Goal: Find specific page/section: Find specific page/section

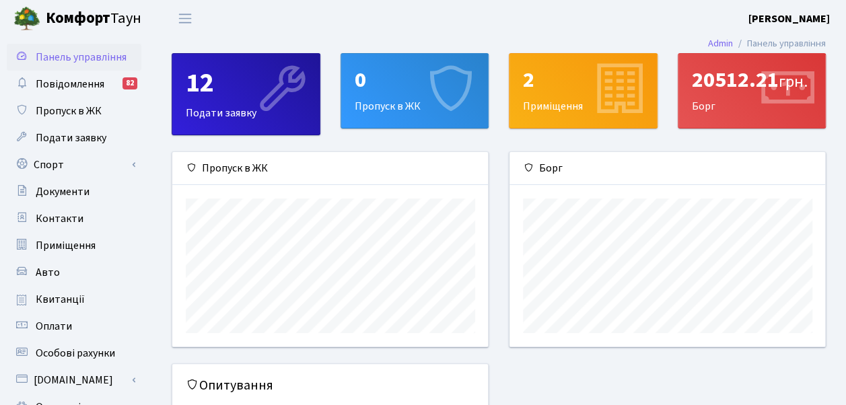
scroll to position [194, 316]
click at [78, 195] on span "Документи" at bounding box center [63, 191] width 54 height 15
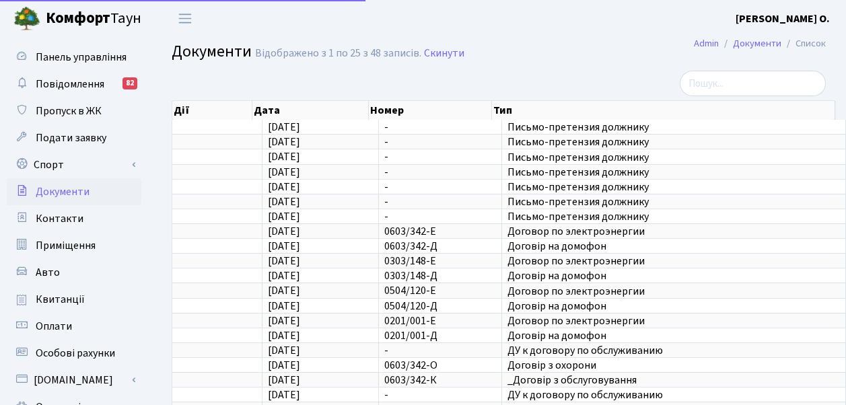
select select "25"
click at [71, 295] on span "Квитанції" at bounding box center [60, 299] width 49 height 15
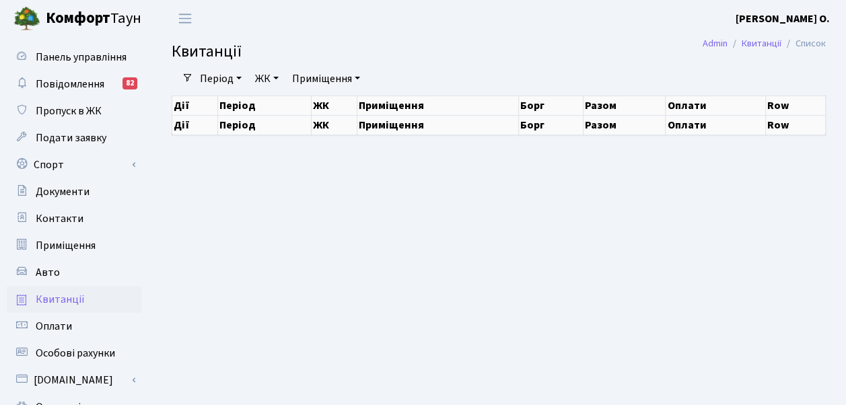
select select "25"
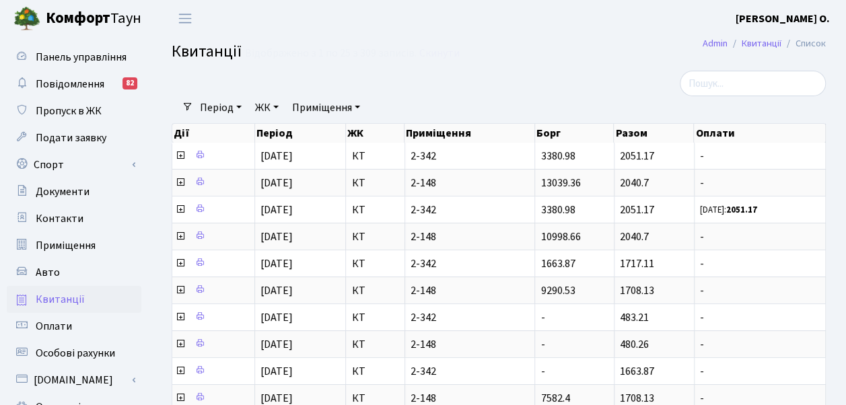
click at [365, 106] on link "Приміщення" at bounding box center [326, 107] width 79 height 23
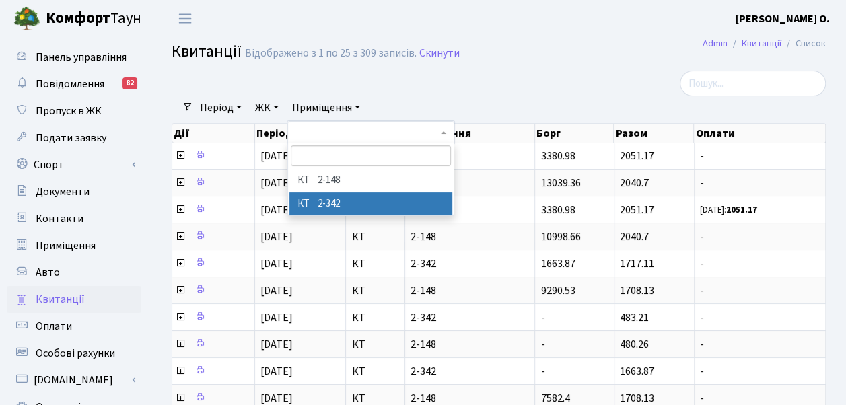
click at [364, 199] on li "КТ 2-342" at bounding box center [371, 205] width 164 height 24
